Goal: Information Seeking & Learning: Compare options

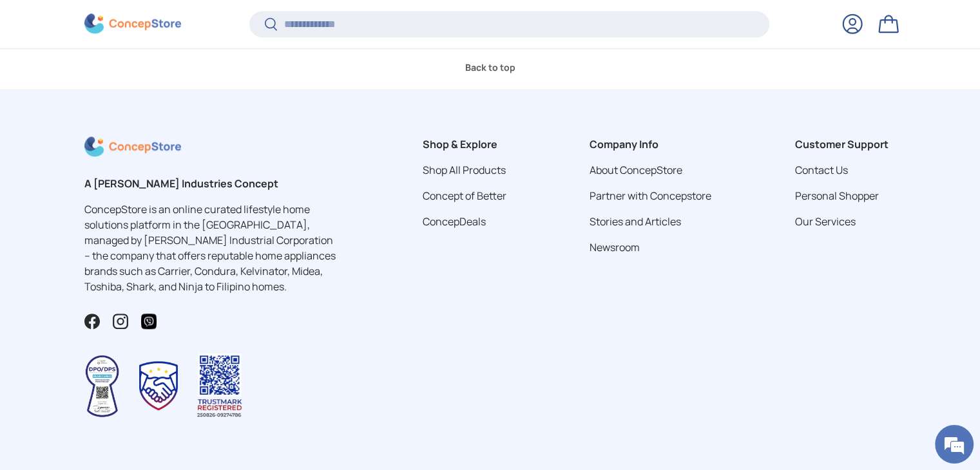
scroll to position [1174, 0]
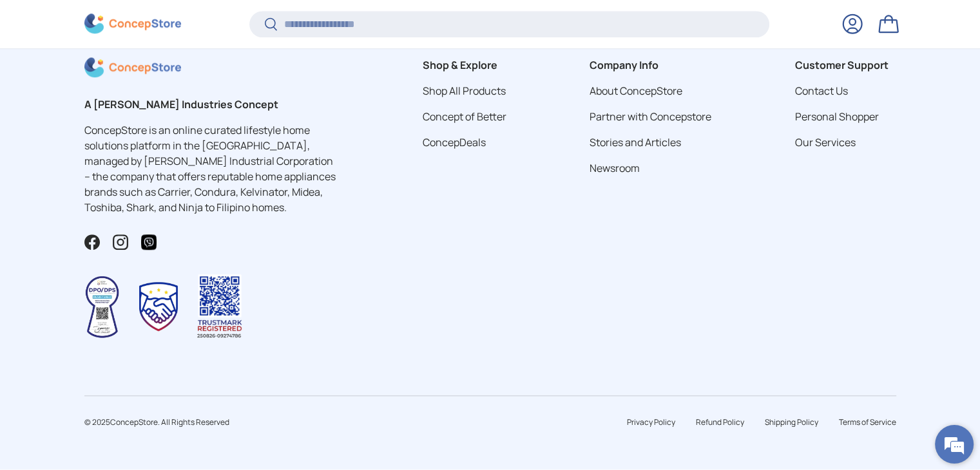
click at [953, 441] on em at bounding box center [954, 444] width 35 height 35
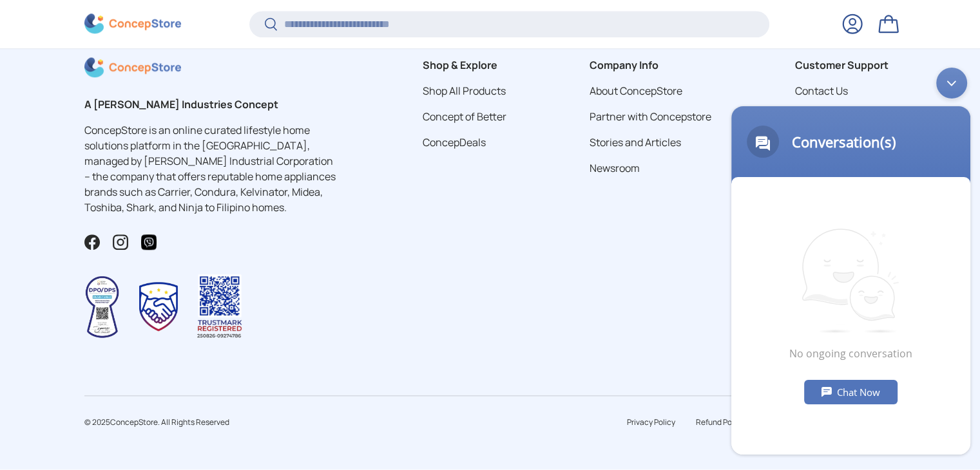
click at [841, 380] on div "Chat Now" at bounding box center [850, 391] width 93 height 24
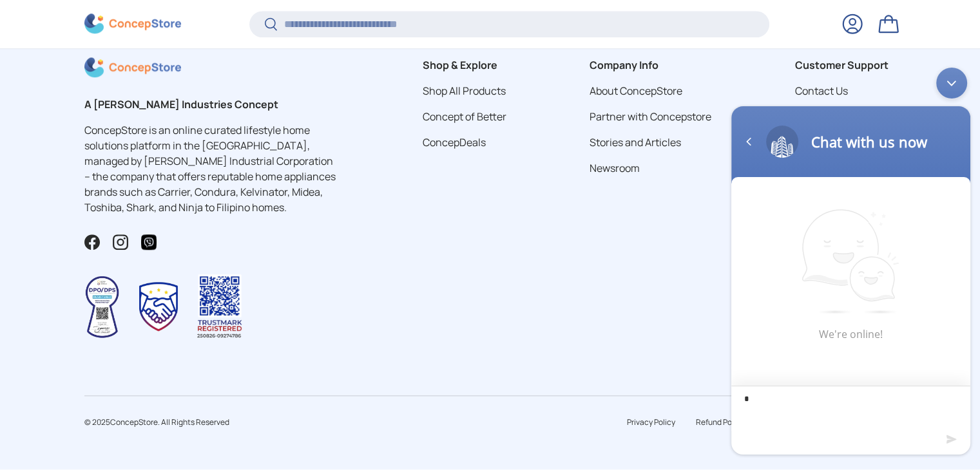
type textarea "**"
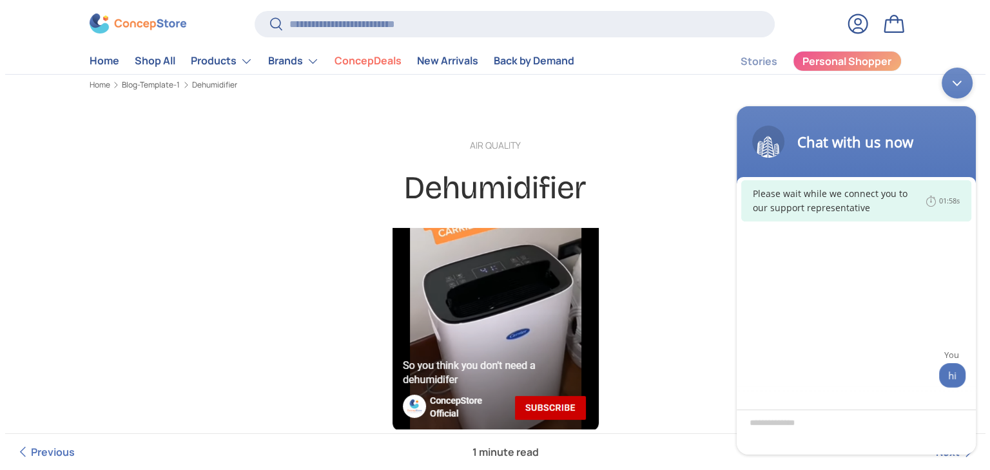
scroll to position [0, 0]
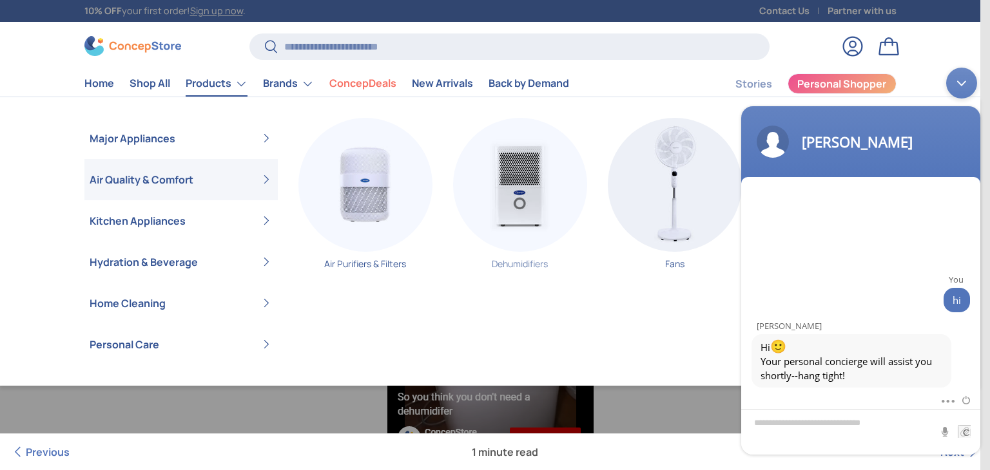
click at [517, 204] on img "Primary" at bounding box center [520, 185] width 134 height 134
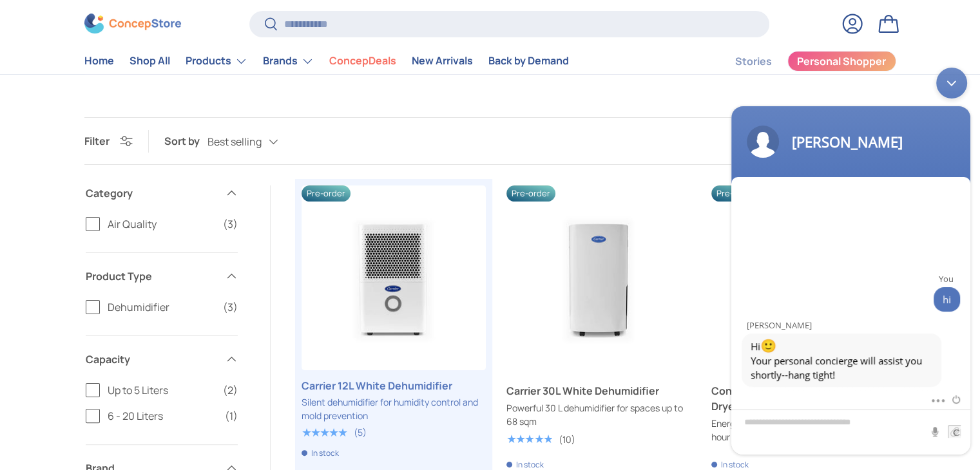
click at [655, 113] on main "Home Dehumidifiers Dehumidifiers (3 products) Discover energy-efficient dehumid…" at bounding box center [490, 358] width 980 height 883
click at [954, 84] on div "Minimize live chat window" at bounding box center [951, 82] width 31 height 31
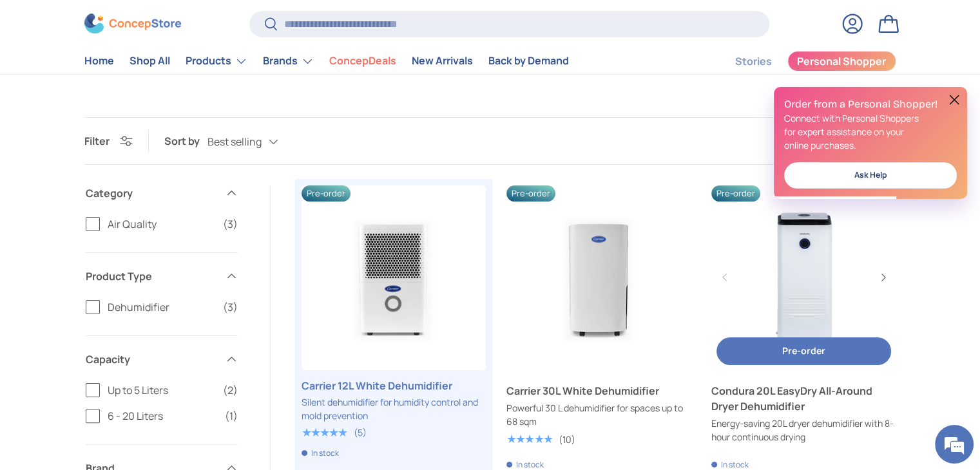
click at [810, 262] on link "Condura 20L EasyDry All-Around Dryer Dehumidifier" at bounding box center [803, 278] width 184 height 184
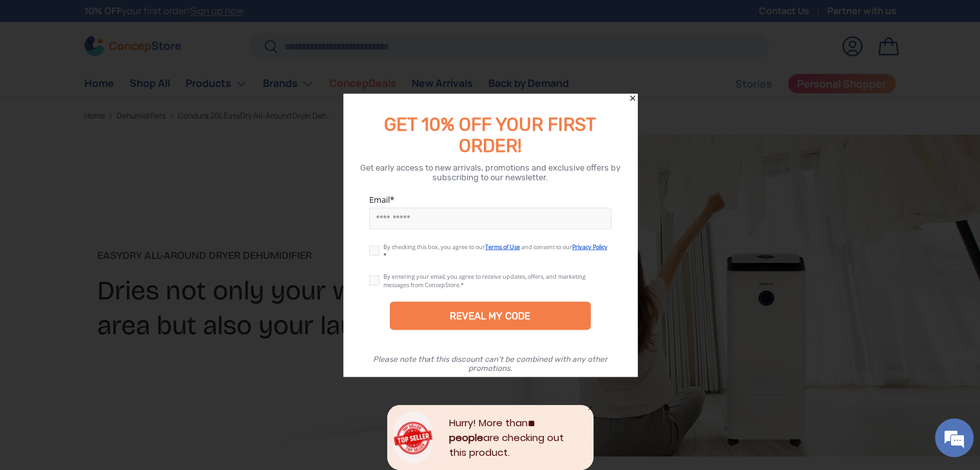
click at [631, 97] on icon "Close" at bounding box center [632, 97] width 5 height 5
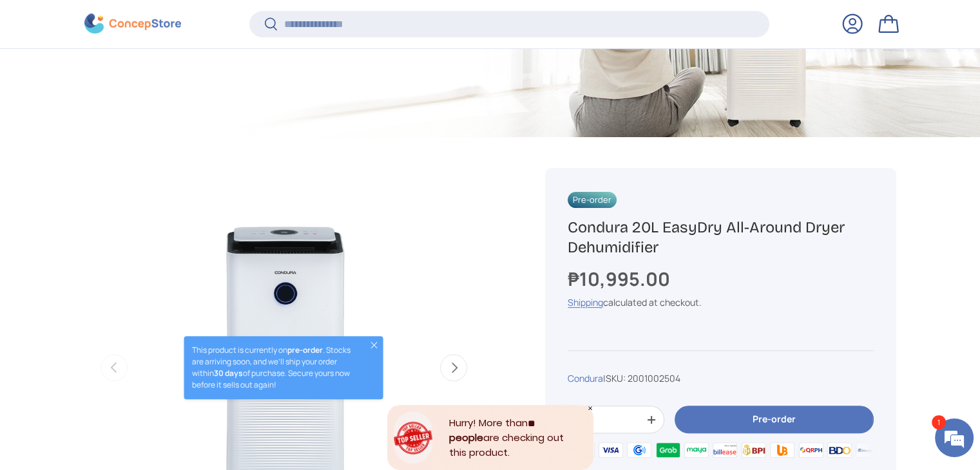
scroll to position [320, 0]
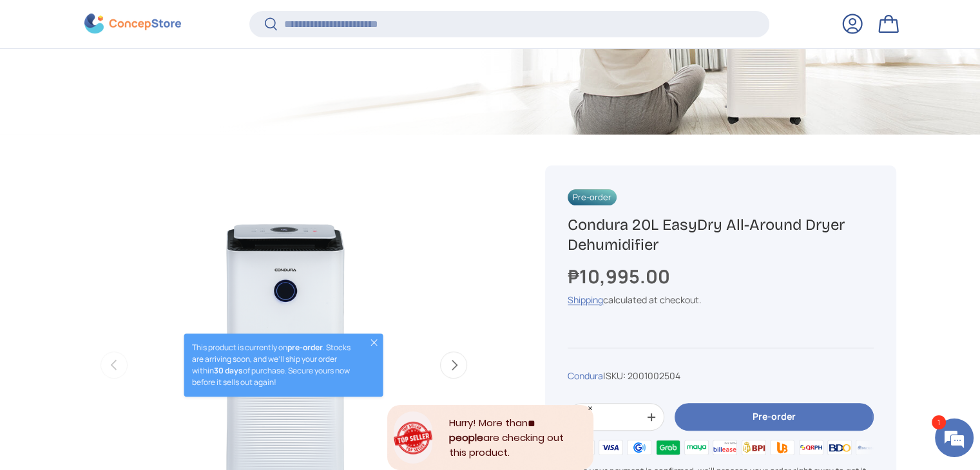
drag, startPoint x: 677, startPoint y: 242, endPoint x: 570, endPoint y: 230, distance: 108.3
click at [570, 230] on h1 "Condura 20L EasyDry All-Around Dryer Dehumidifier" at bounding box center [720, 235] width 305 height 40
copy h1 "Condura 20L EasyDry All-Around Dryer Dehumidifier"
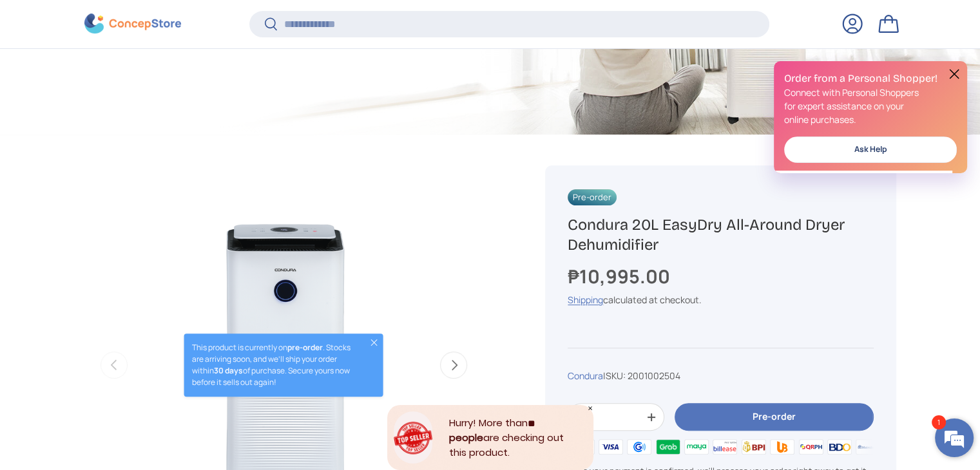
click at [959, 438] on em at bounding box center [954, 438] width 35 height 35
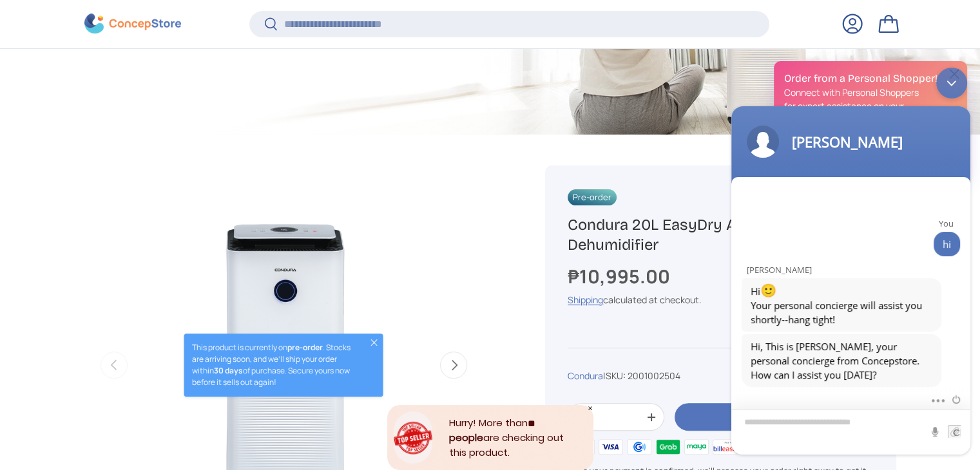
click at [852, 433] on textarea "Type your message and hit 'Enter'" at bounding box center [850, 431] width 239 height 46
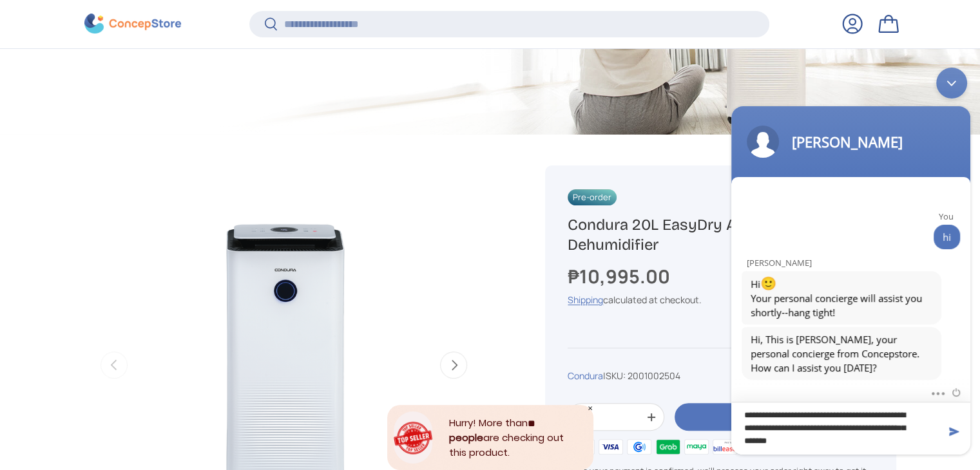
type textarea "**********"
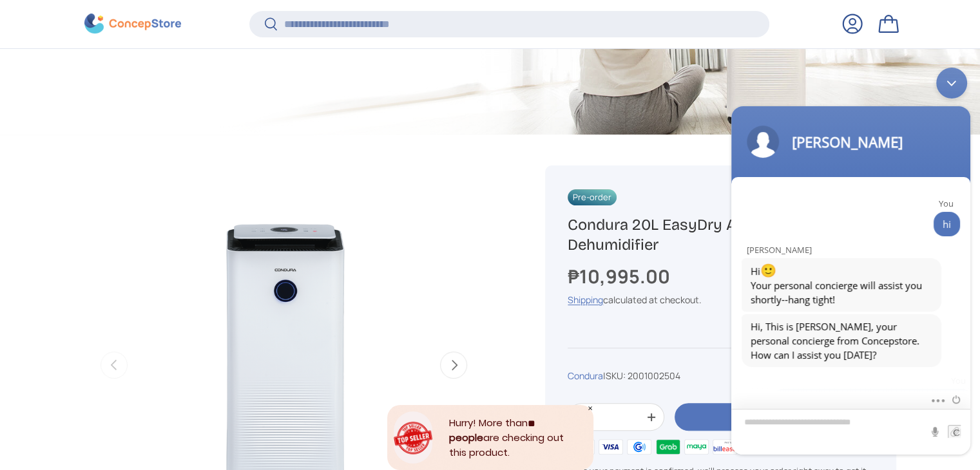
scroll to position [83, 0]
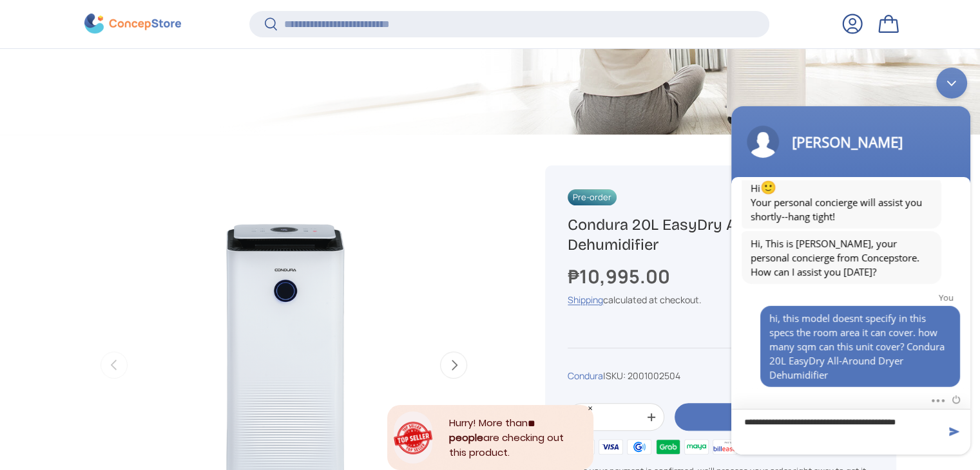
type textarea "**********"
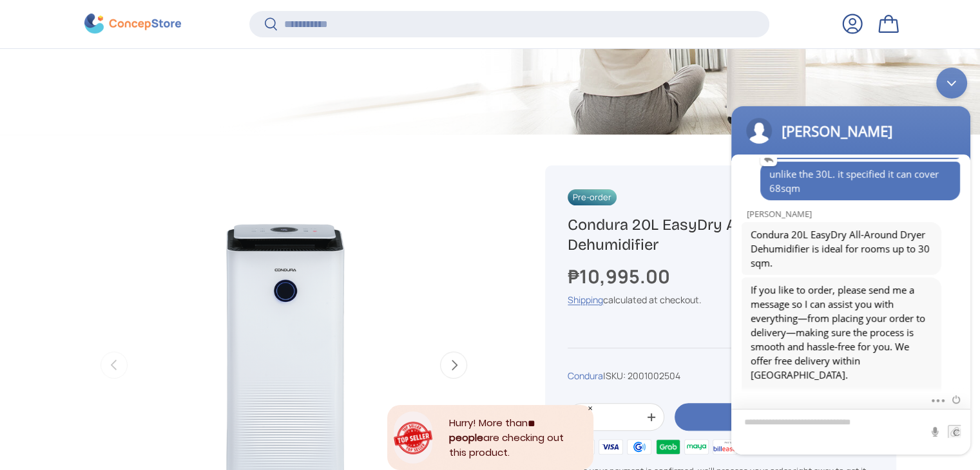
scroll to position [331, 0]
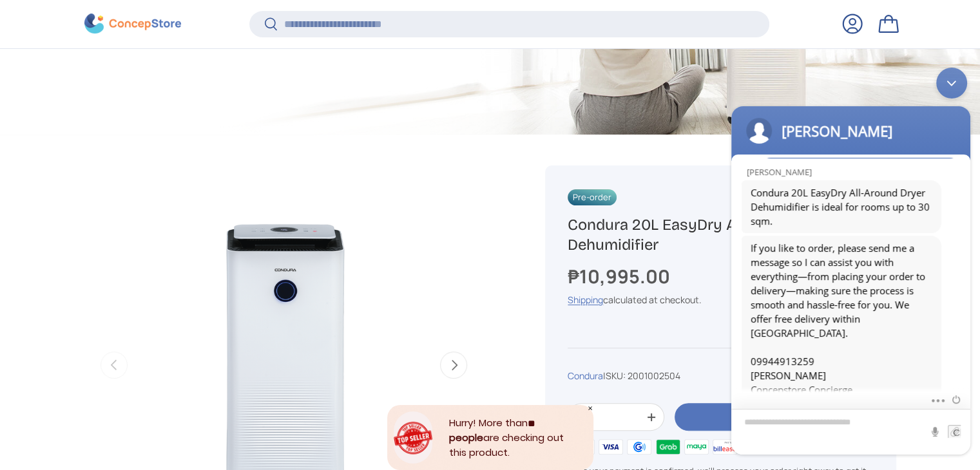
click at [825, 427] on textarea "Type your message and hit 'Enter'" at bounding box center [850, 431] width 239 height 46
click at [898, 421] on textarea "**********" at bounding box center [850, 431] width 239 height 46
type textarea "**********"
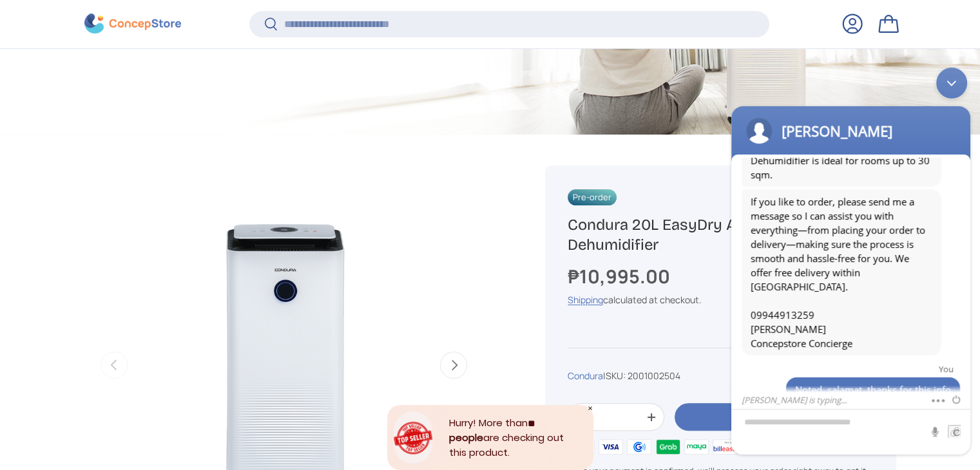
scroll to position [423, 0]
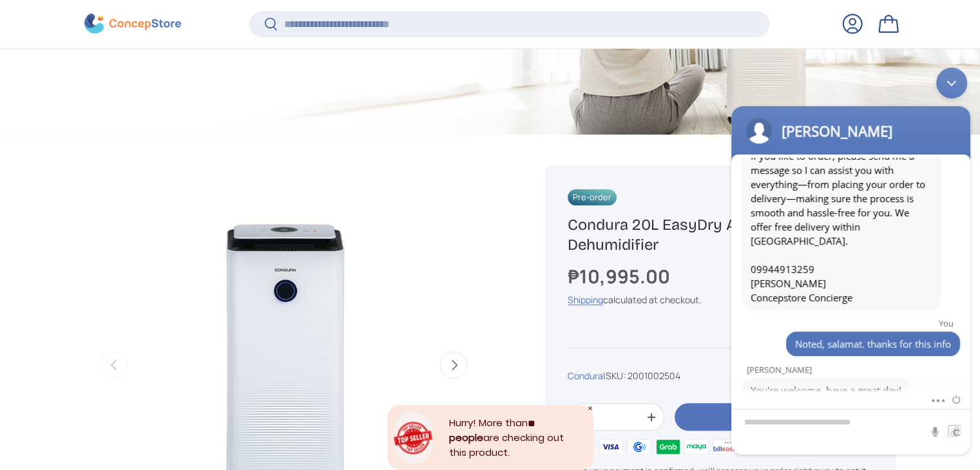
click at [139, 209] on img "Gallery Viewer" at bounding box center [283, 365] width 399 height 399
click at [950, 81] on div "Minimize live chat window" at bounding box center [951, 82] width 31 height 31
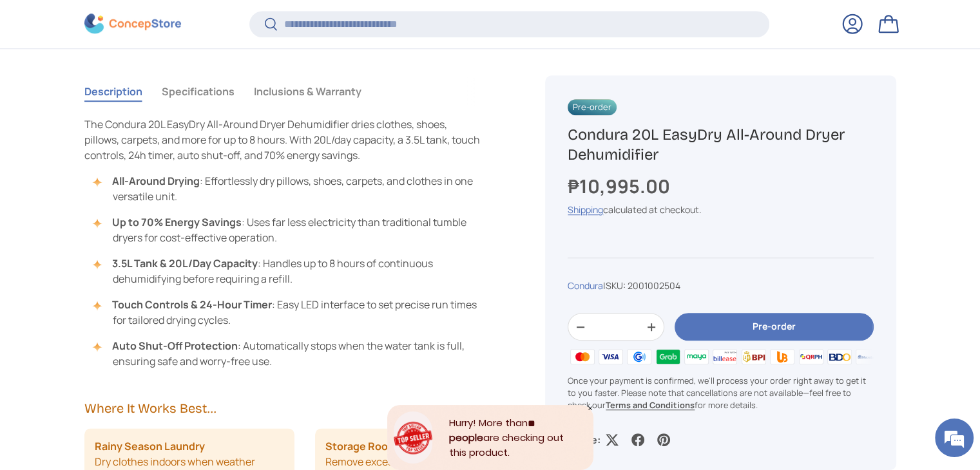
scroll to position [1093, 0]
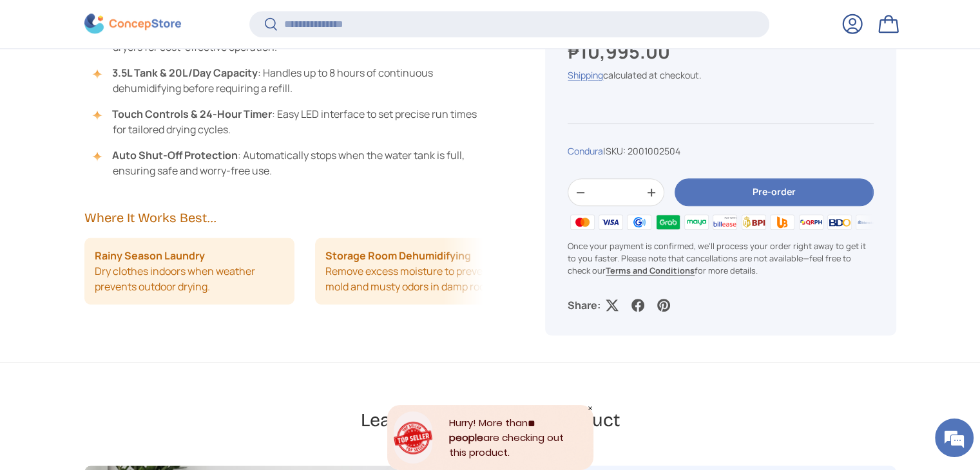
click at [457, 279] on li "Storage Room Dehumidifying Remove excess moisture to prevent mold and musty odo…" at bounding box center [420, 271] width 211 height 67
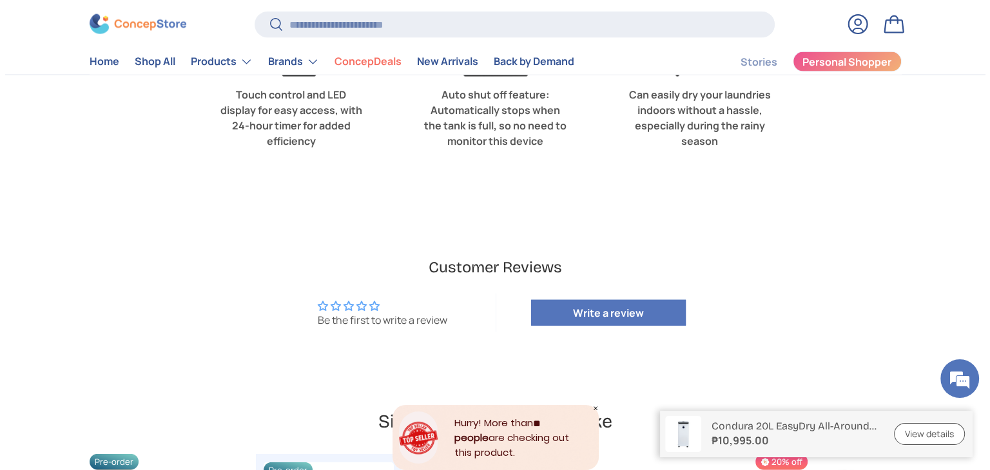
scroll to position [2835, 0]
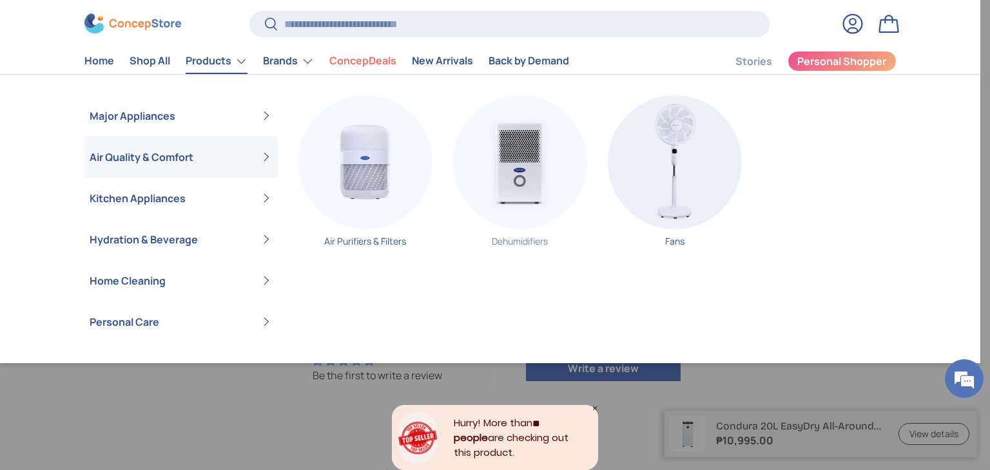
click at [511, 157] on img "Primary" at bounding box center [520, 162] width 134 height 134
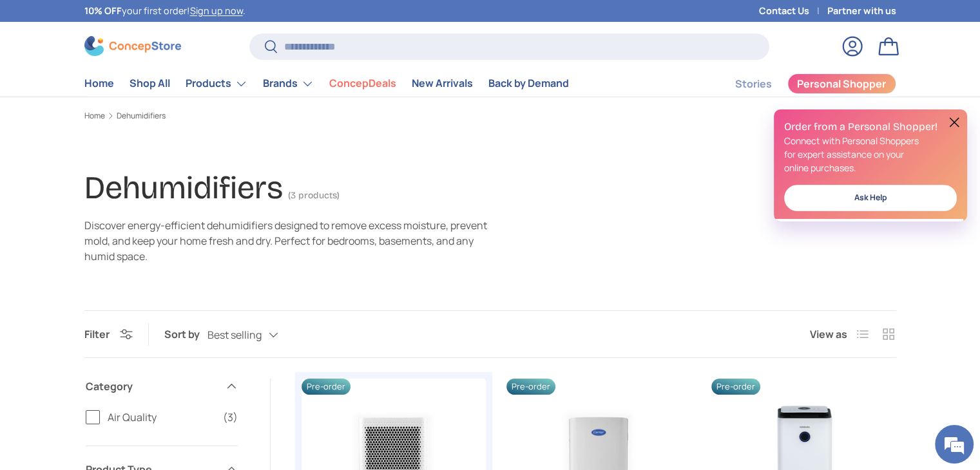
scroll to position [423, 0]
click at [953, 439] on em at bounding box center [954, 444] width 35 height 35
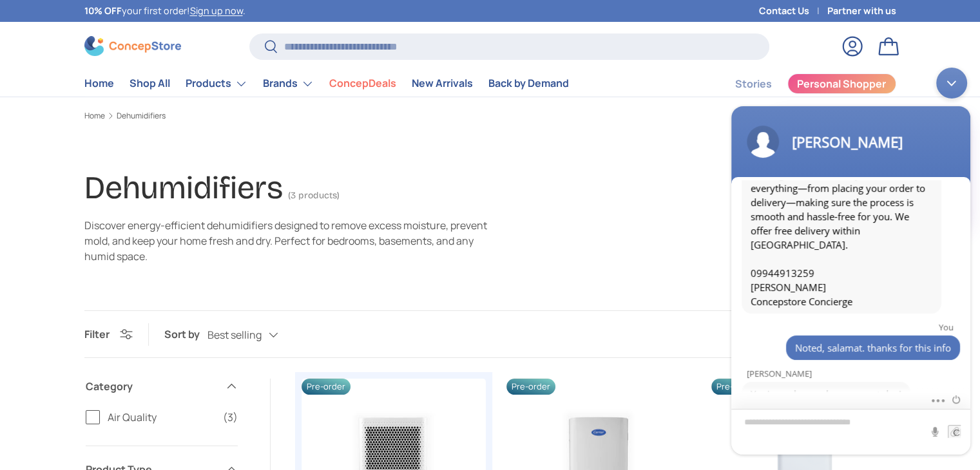
click at [801, 422] on textarea "Type your message and hit 'Enter'" at bounding box center [850, 431] width 239 height 46
type textarea "*"
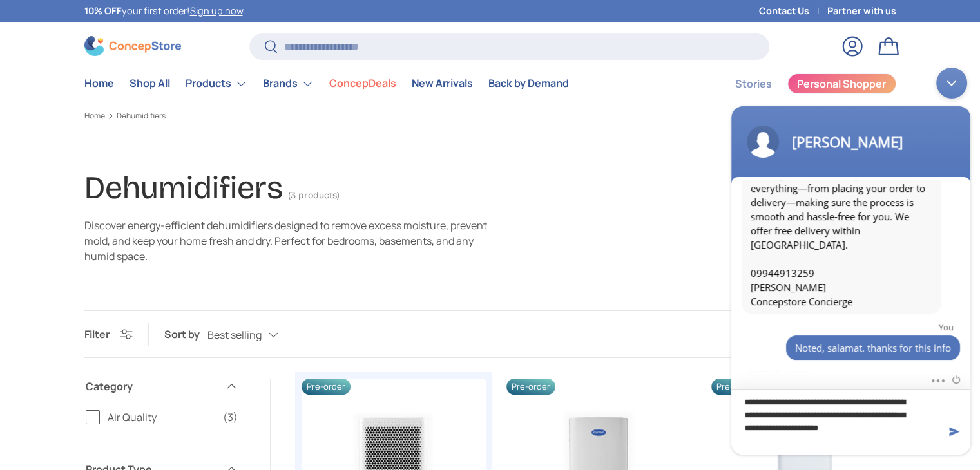
scroll to position [0, 0]
type textarea "**********"
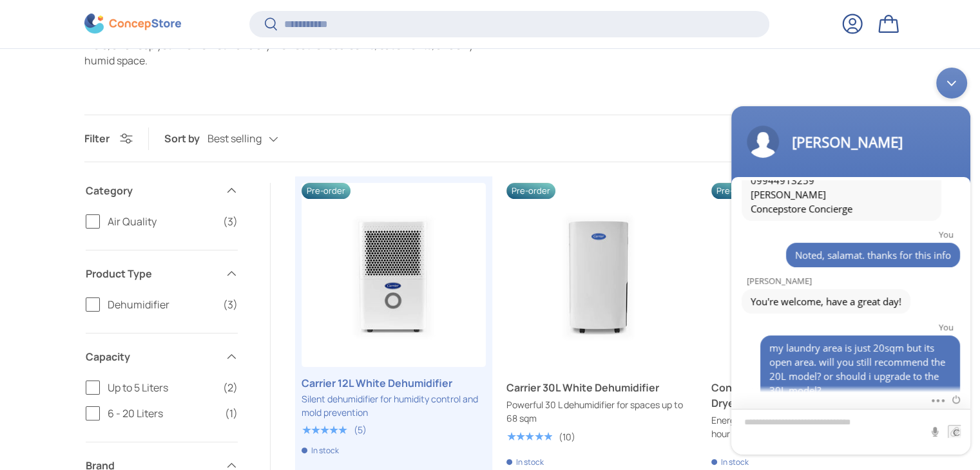
scroll to position [254, 0]
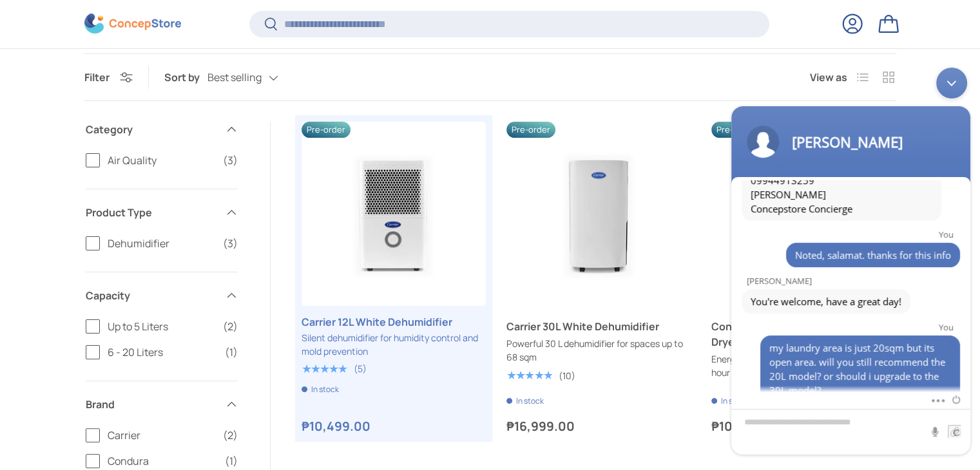
click at [460, 454] on div "Previous Next Pre-order Carrier 12L White Dehumidifier Silent dehumidifier for …" at bounding box center [599, 428] width 595 height 613
click at [955, 82] on div "Minimize live chat window" at bounding box center [951, 82] width 31 height 31
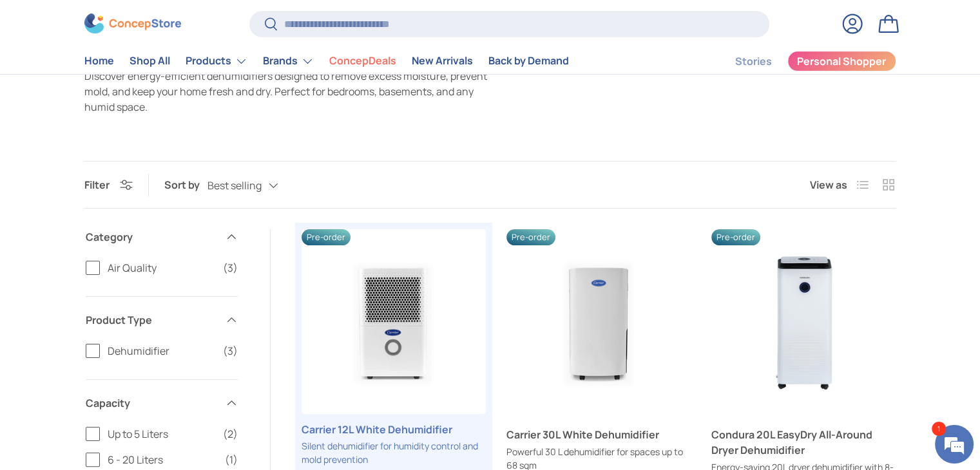
scroll to position [128, 0]
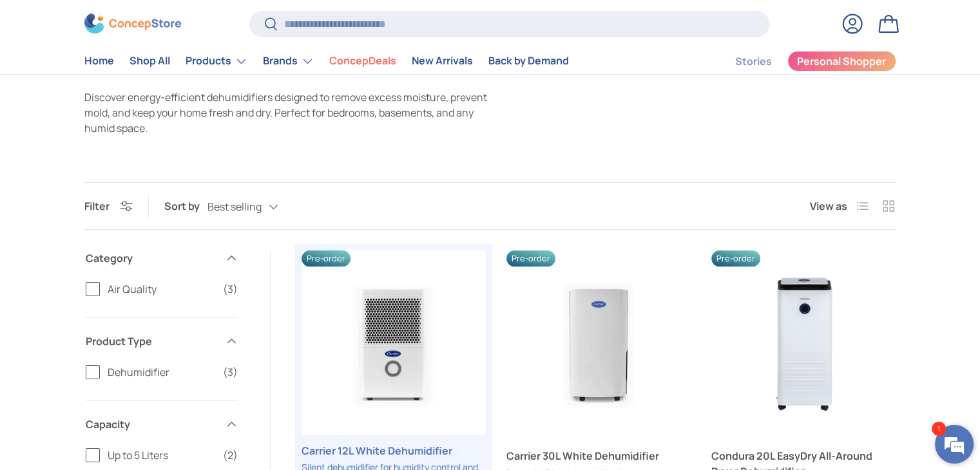
click at [954, 441] on em at bounding box center [954, 444] width 35 height 35
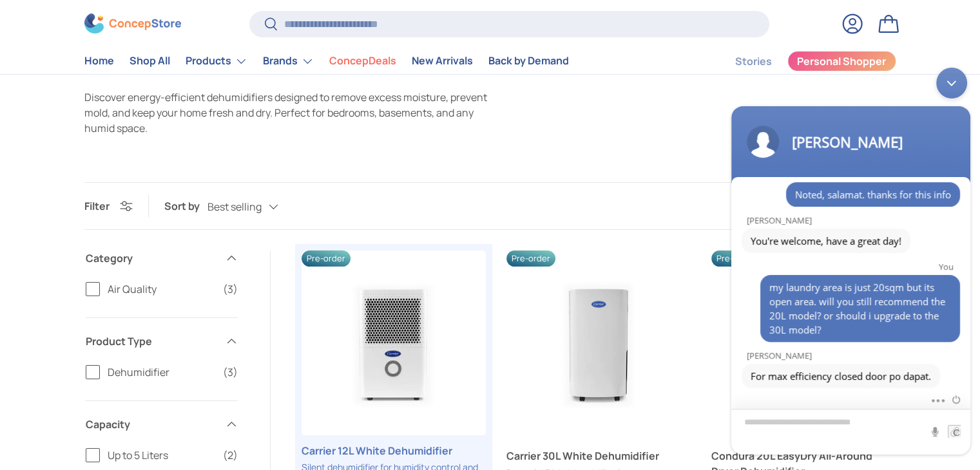
click at [771, 423] on textarea "Type your message and hit 'Enter'" at bounding box center [850, 431] width 239 height 46
type textarea "**********"
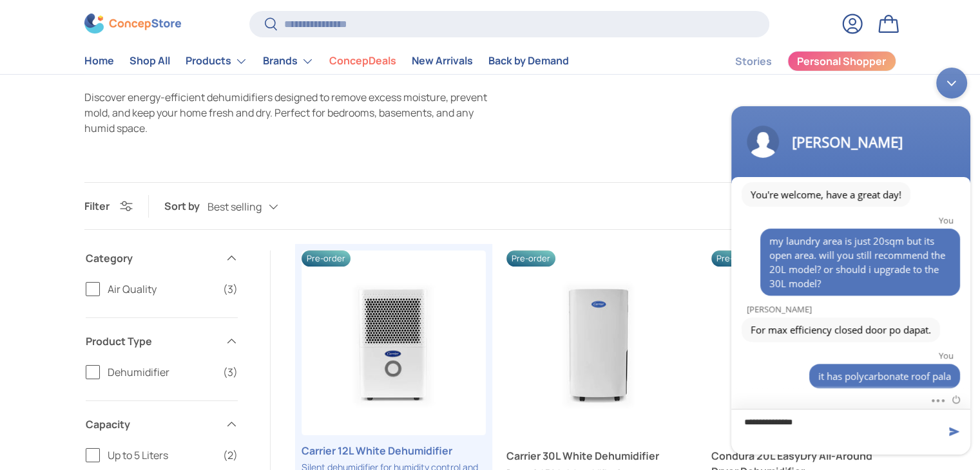
type textarea "**********"
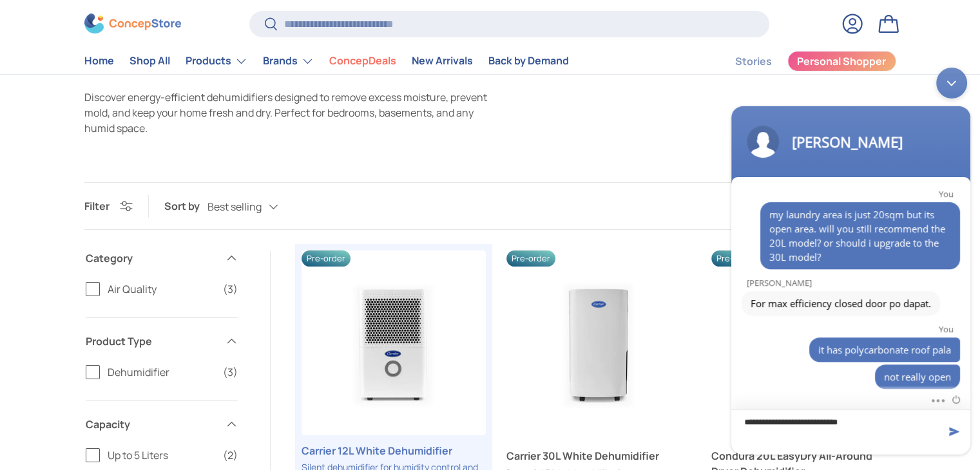
type textarea "**********"
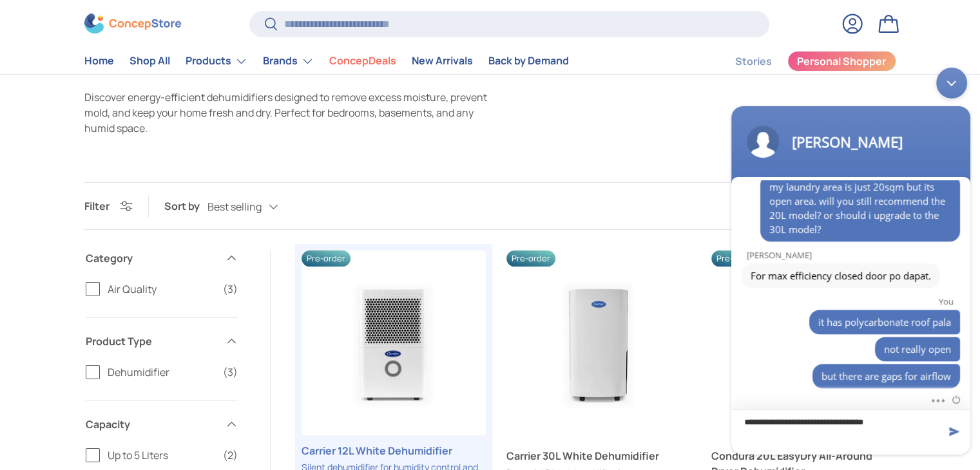
type textarea "**********"
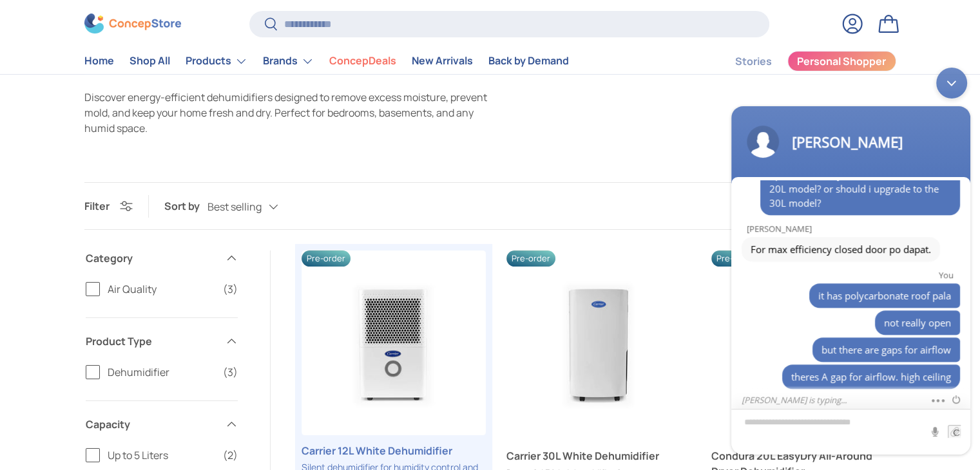
scroll to position [768, 0]
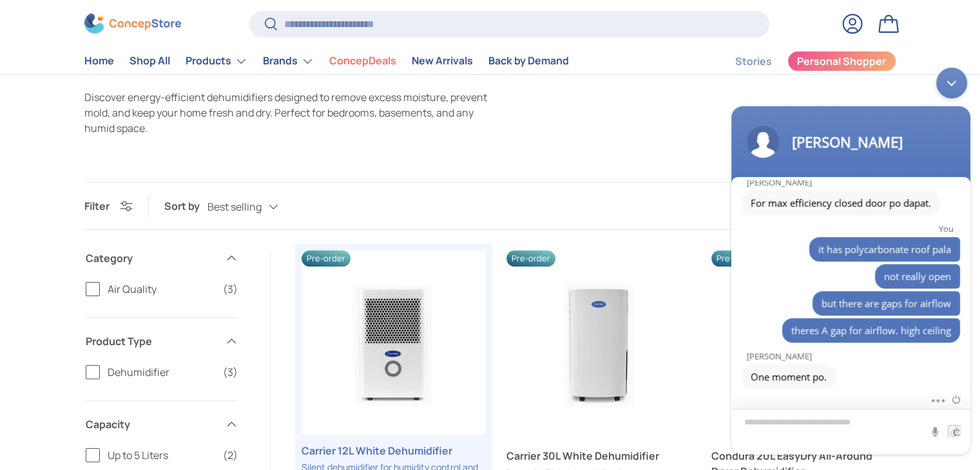
click at [800, 413] on textarea "Type your message and hit 'Enter'" at bounding box center [850, 431] width 239 height 46
type textarea "*********"
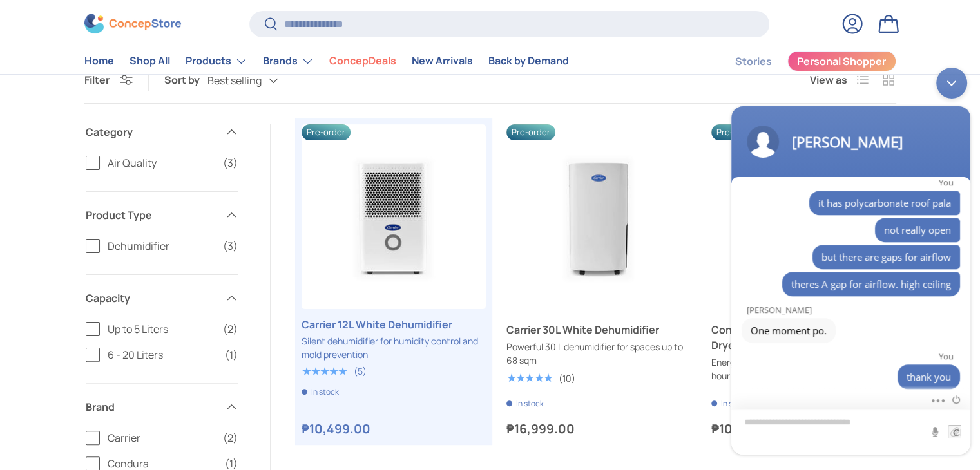
scroll to position [254, 0]
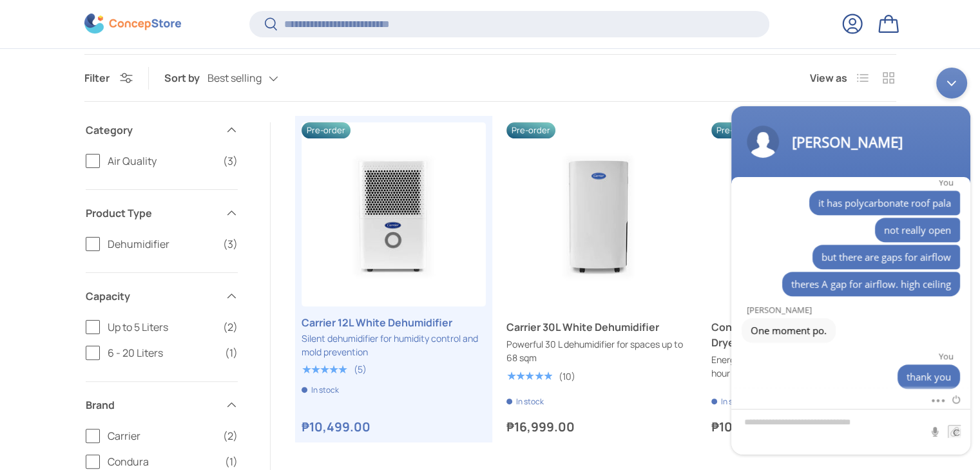
click at [955, 81] on div "Minimize live chat window" at bounding box center [951, 82] width 31 height 31
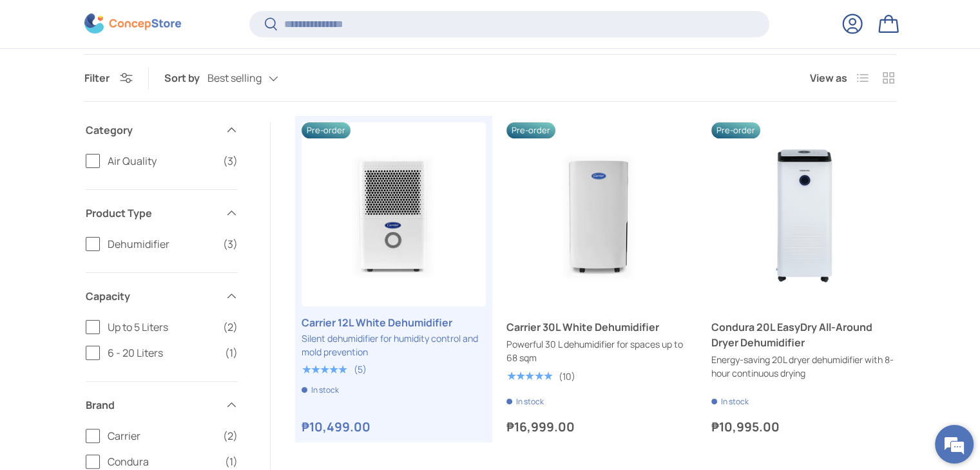
click at [962, 441] on em at bounding box center [954, 444] width 35 height 35
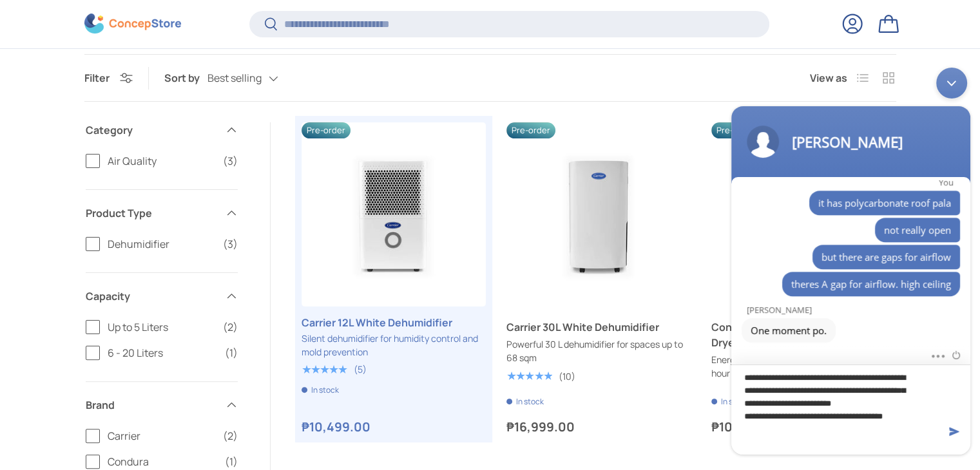
scroll to position [0, 0]
type textarea "**********"
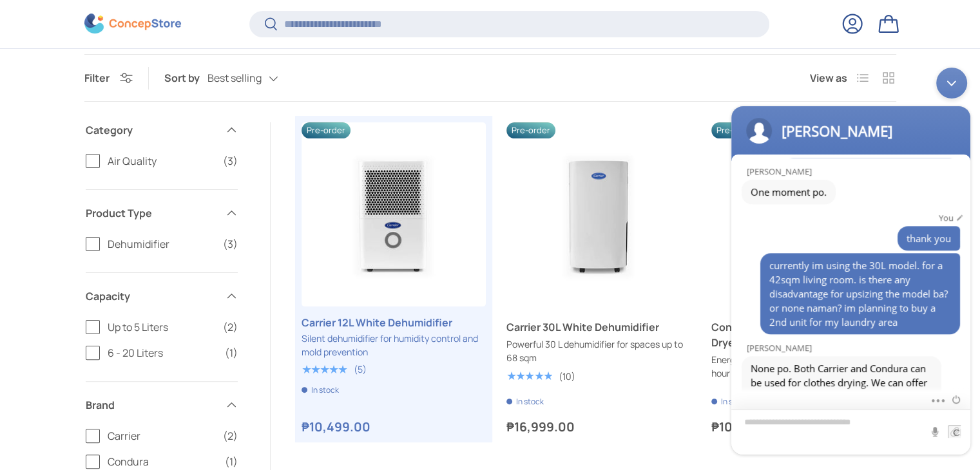
scroll to position [950, 0]
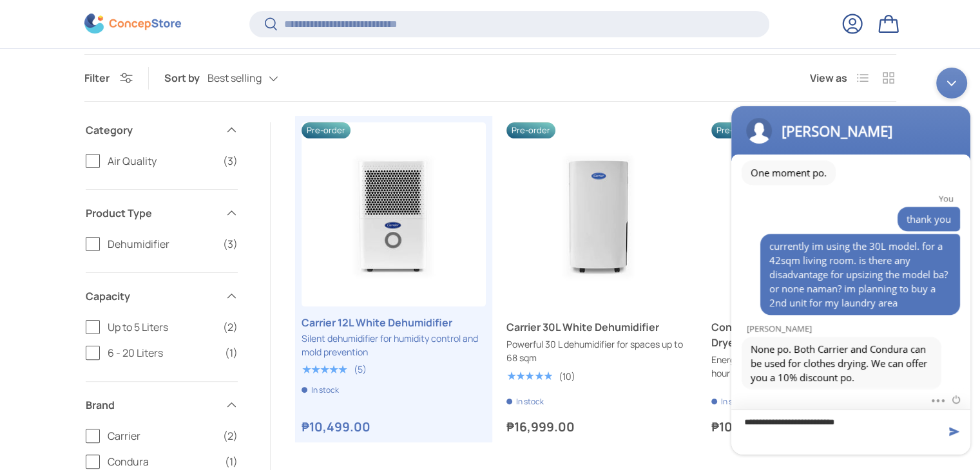
type textarea "**********"
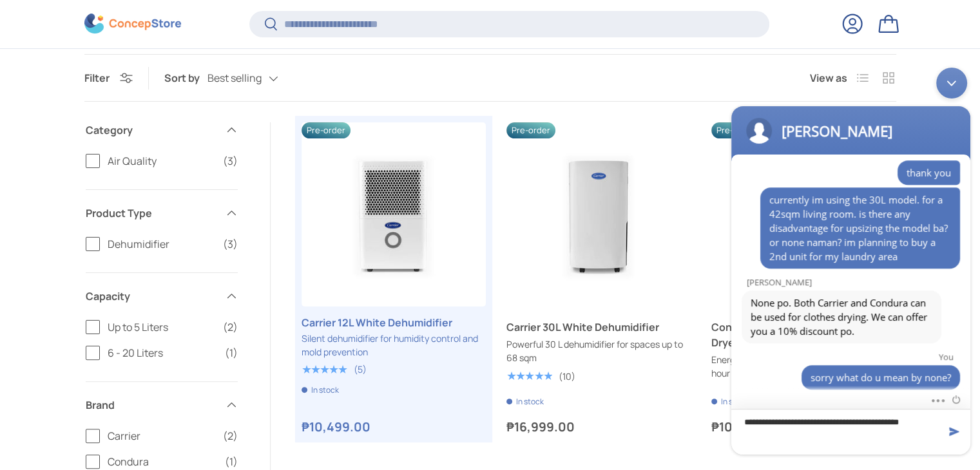
type textarea "**********"
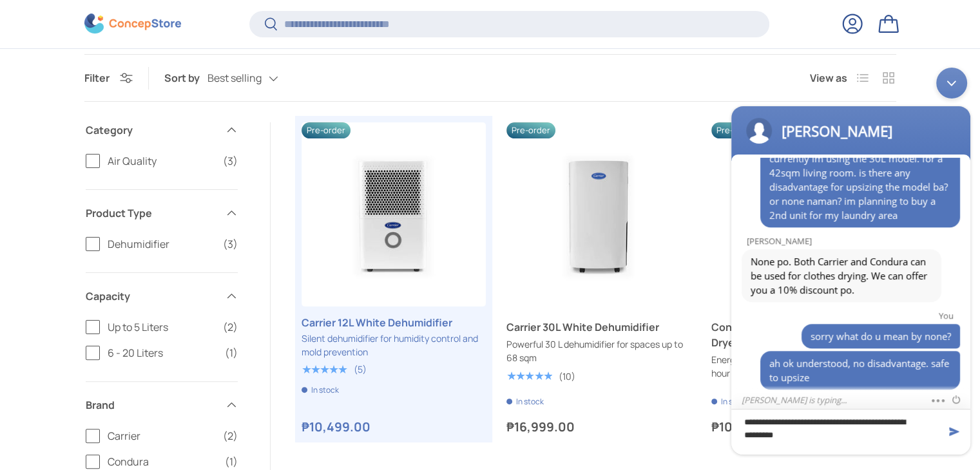
type textarea "**********"
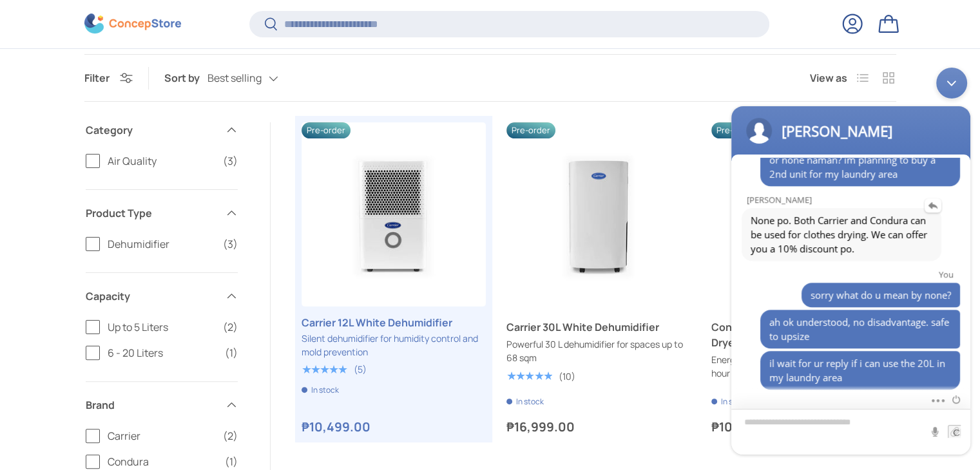
scroll to position [1124, 0]
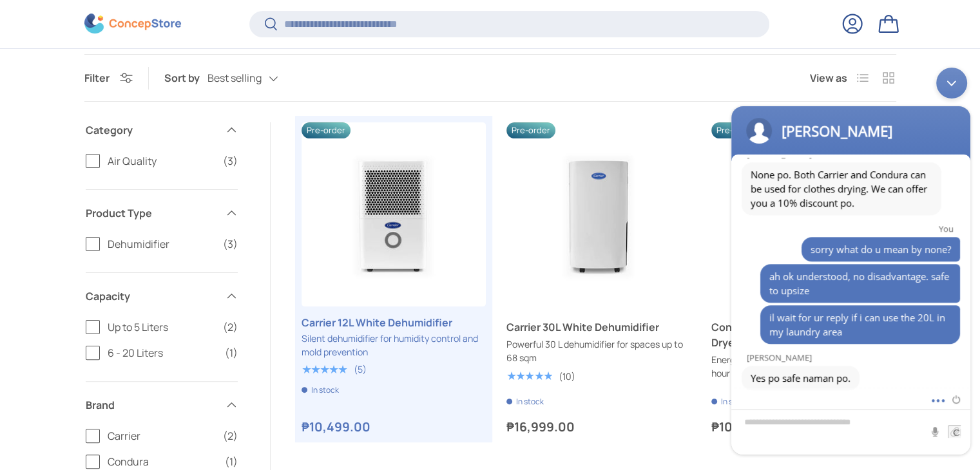
click at [937, 399] on span at bounding box center [935, 398] width 10 height 13
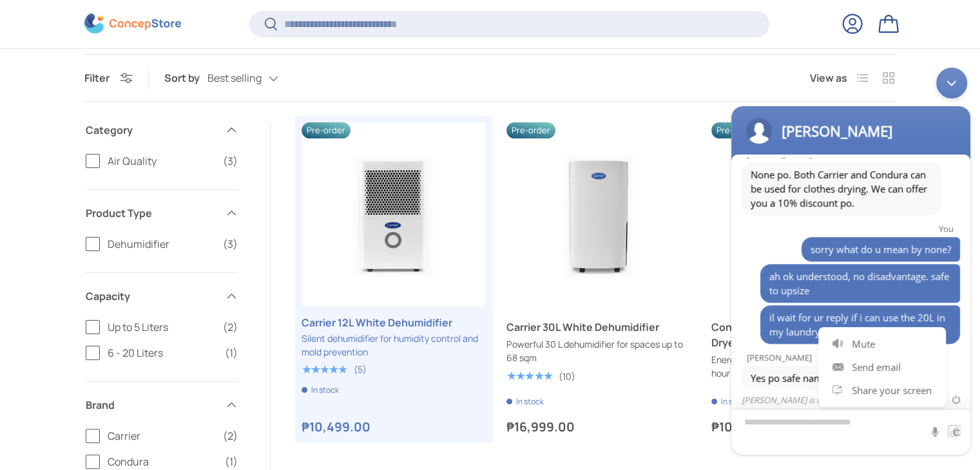
click at [836, 435] on textarea "Type your message and hit 'Enter'" at bounding box center [850, 431] width 239 height 46
click at [660, 83] on products-toolbar "Filter Filter & Sort Sort by Best selling Featured Best selling Alphabetically,…" at bounding box center [490, 78] width 812 height 48
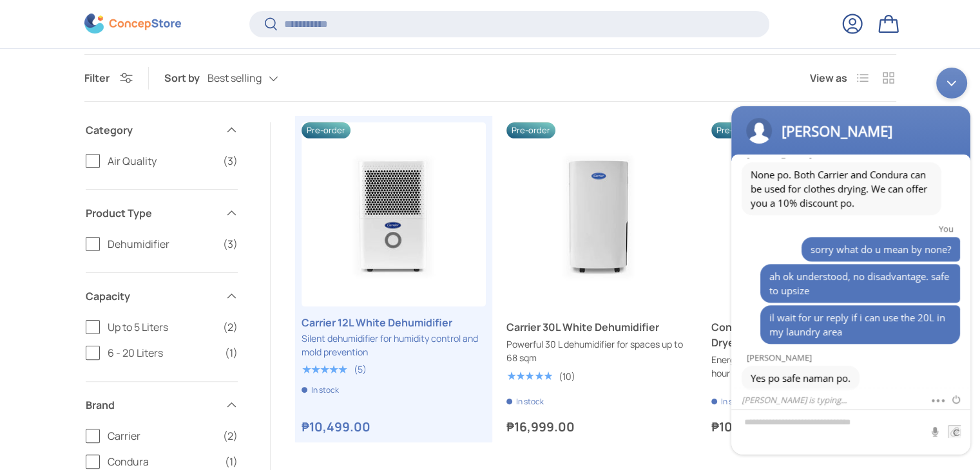
click at [959, 80] on div "Minimize live chat window" at bounding box center [951, 82] width 31 height 31
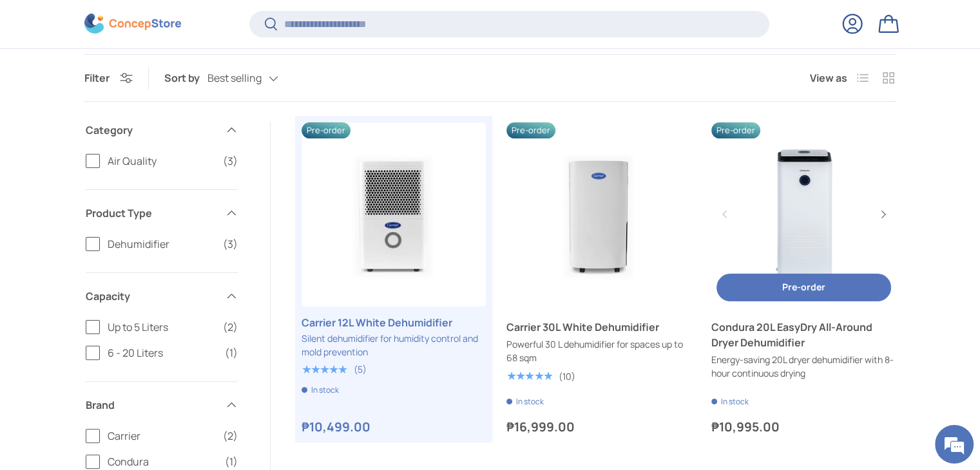
click at [813, 228] on link "Condura 20L EasyDry All-Around Dryer Dehumidifier" at bounding box center [803, 214] width 184 height 184
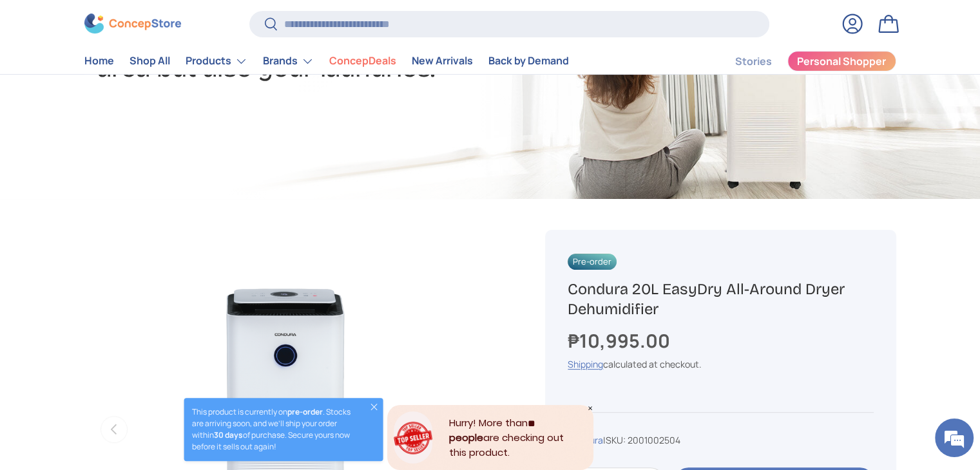
scroll to position [1097, 0]
drag, startPoint x: 675, startPoint y: 310, endPoint x: 564, endPoint y: 285, distance: 113.5
click at [564, 285] on div "Pre-order Condura 20L EasyDry All-Around Dryer Dehumidifier ₱10,995.00 Unit pri…" at bounding box center [720, 427] width 350 height 395
copy h1 "Condura 20L EasyDry All-Around Dryer Dehumidifier"
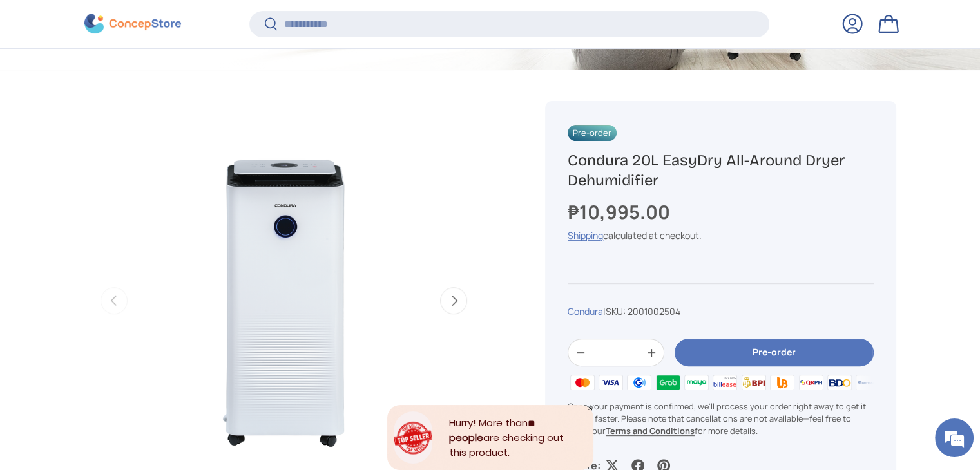
scroll to position [448, 0]
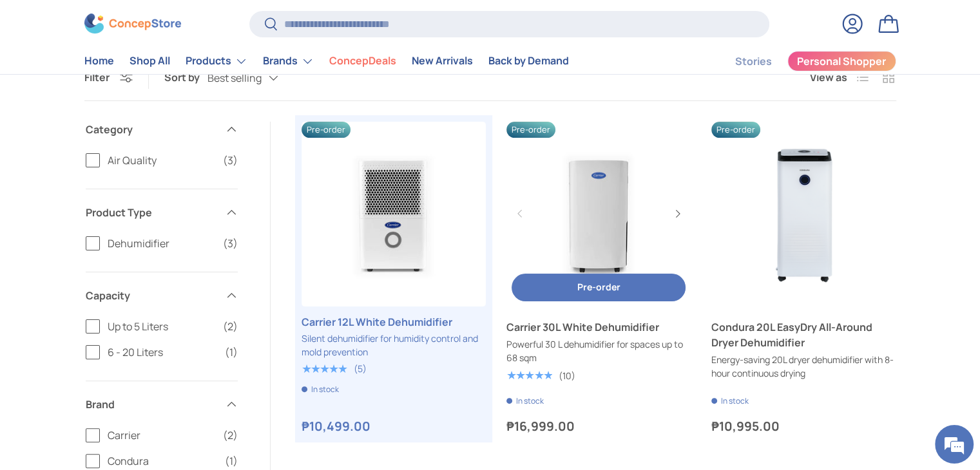
scroll to position [1111, 0]
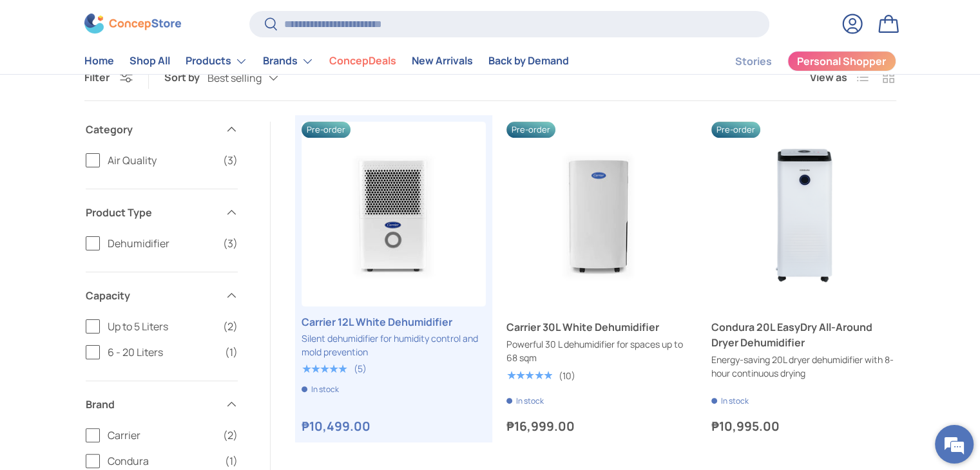
click at [955, 446] on em at bounding box center [954, 444] width 35 height 35
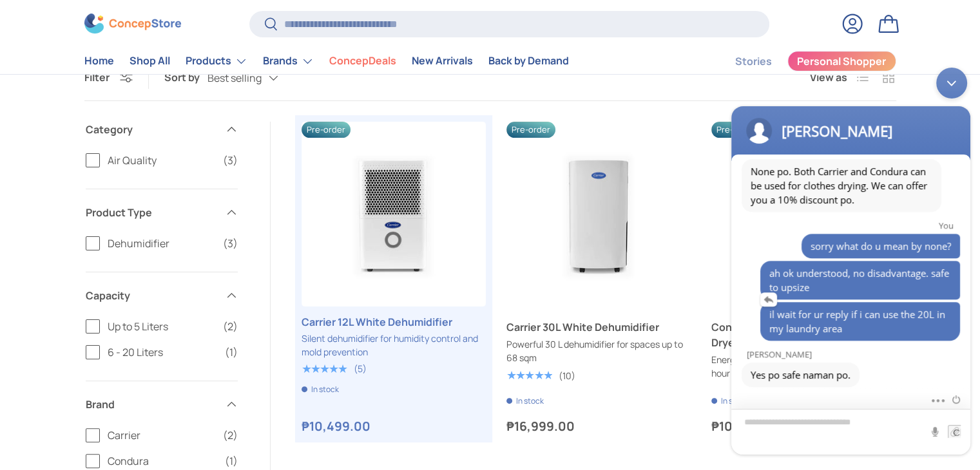
scroll to position [1139, 0]
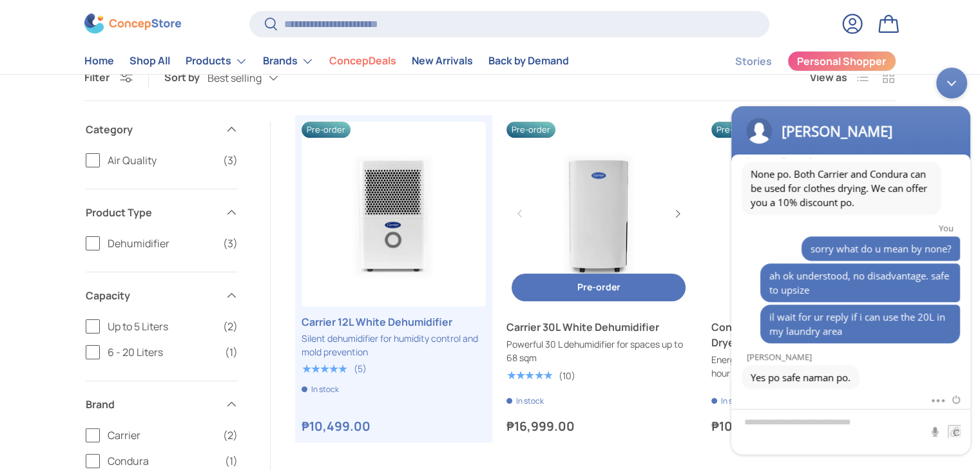
click at [617, 221] on link "Carrier 30L White Dehumidifier" at bounding box center [598, 214] width 184 height 184
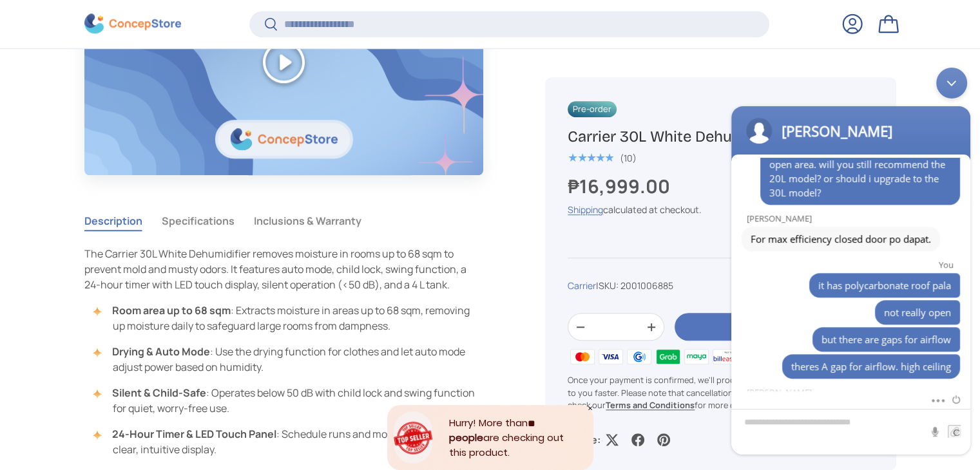
scroll to position [624, 0]
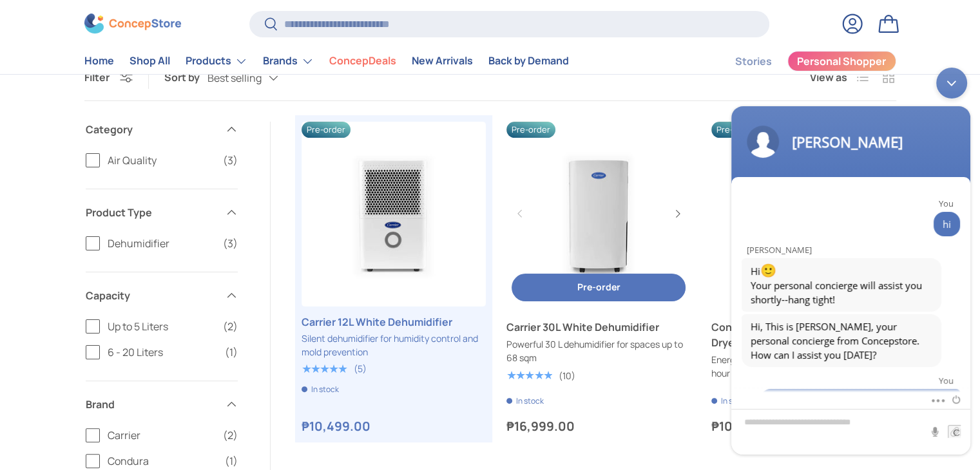
scroll to position [1157, 0]
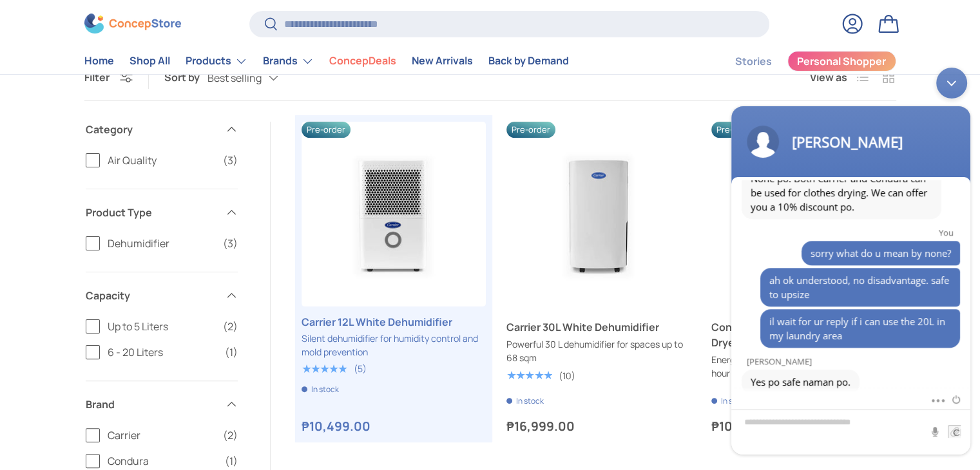
click at [952, 79] on div "Minimize live chat window" at bounding box center [951, 82] width 31 height 31
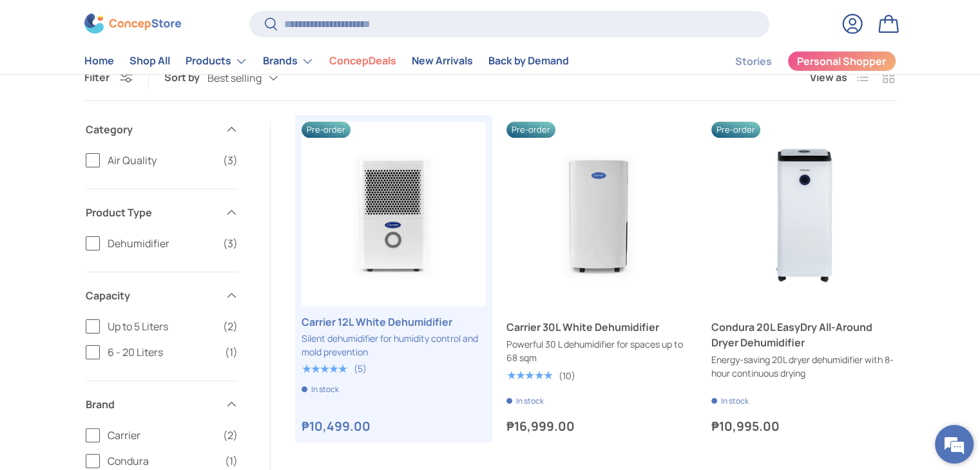
click at [954, 445] on em at bounding box center [954, 444] width 35 height 35
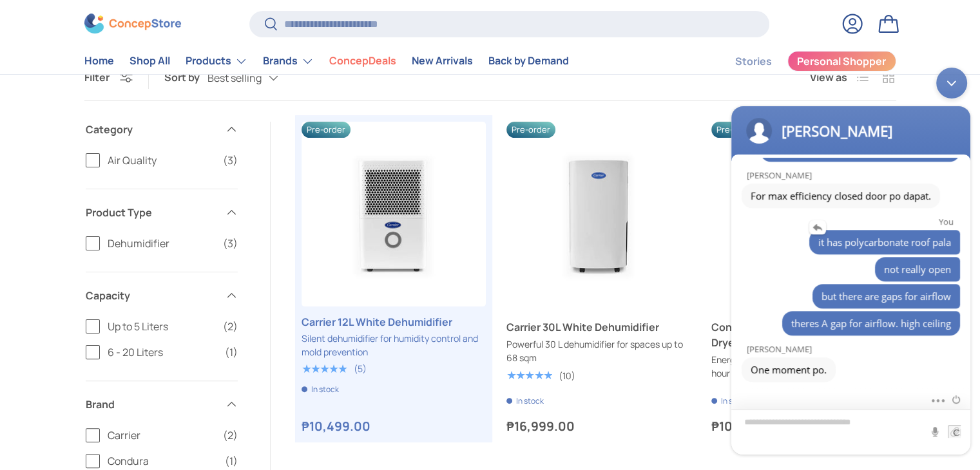
scroll to position [1139, 0]
